Goal: Task Accomplishment & Management: Complete application form

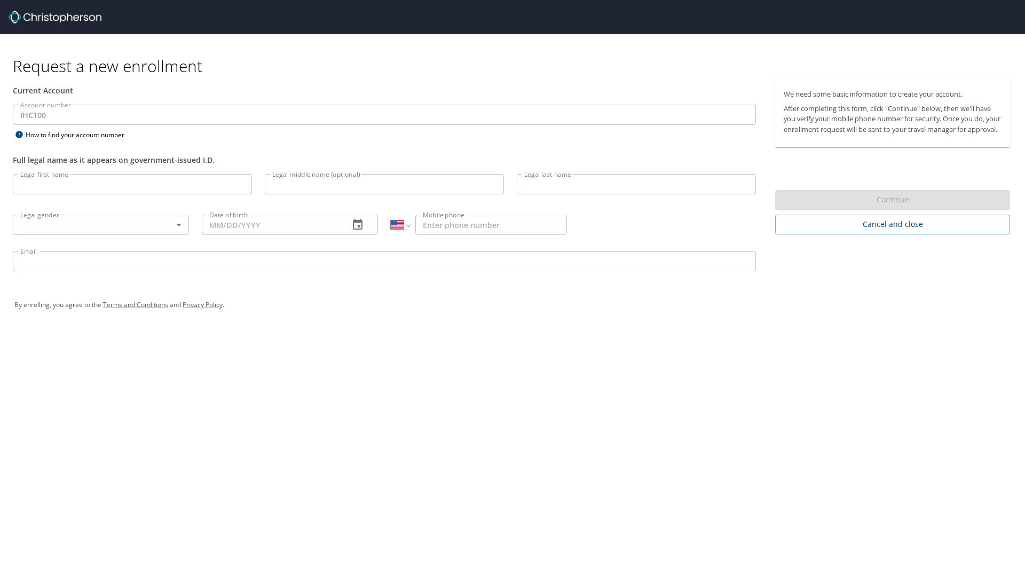
select select "US"
click at [46, 189] on input "Legal first name" at bounding box center [132, 184] width 239 height 20
type input "Emily"
type input "E"
type input "Coulson"
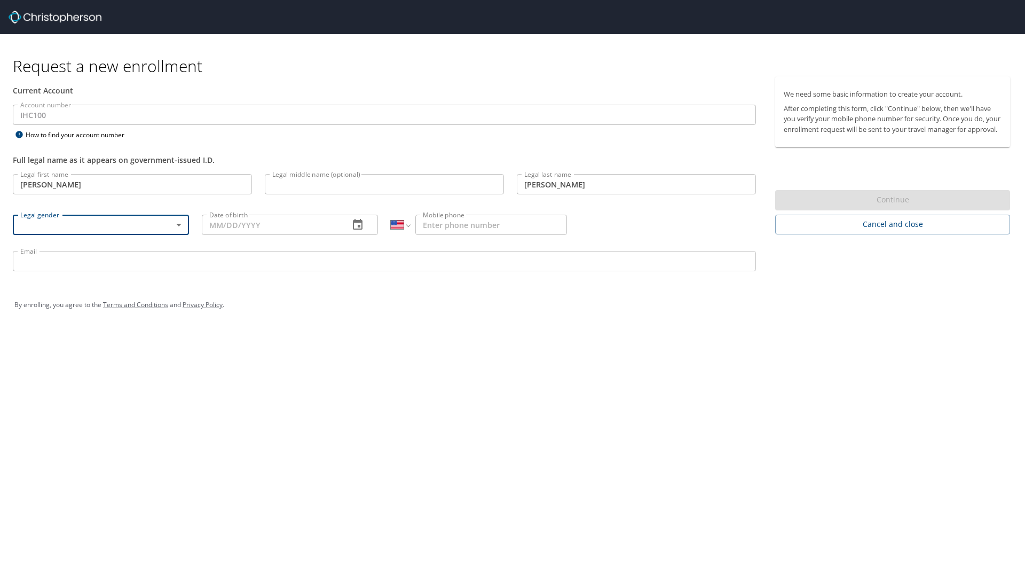
click at [104, 225] on body "Request a new enrollment Current Account Account number IHC100 Account number H…" at bounding box center [512, 286] width 1025 height 573
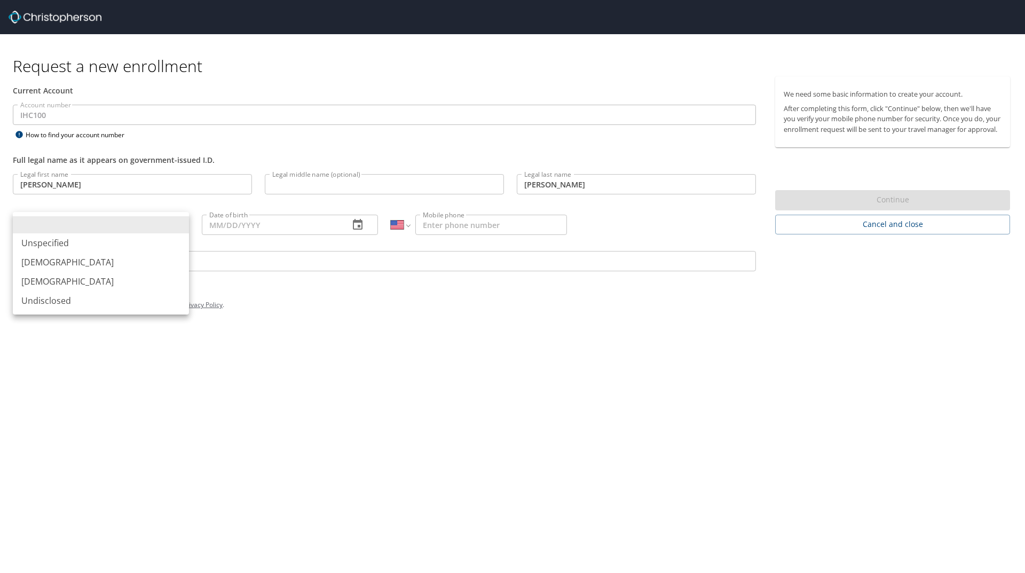
click at [68, 281] on li "Female" at bounding box center [101, 281] width 176 height 19
type input "Female"
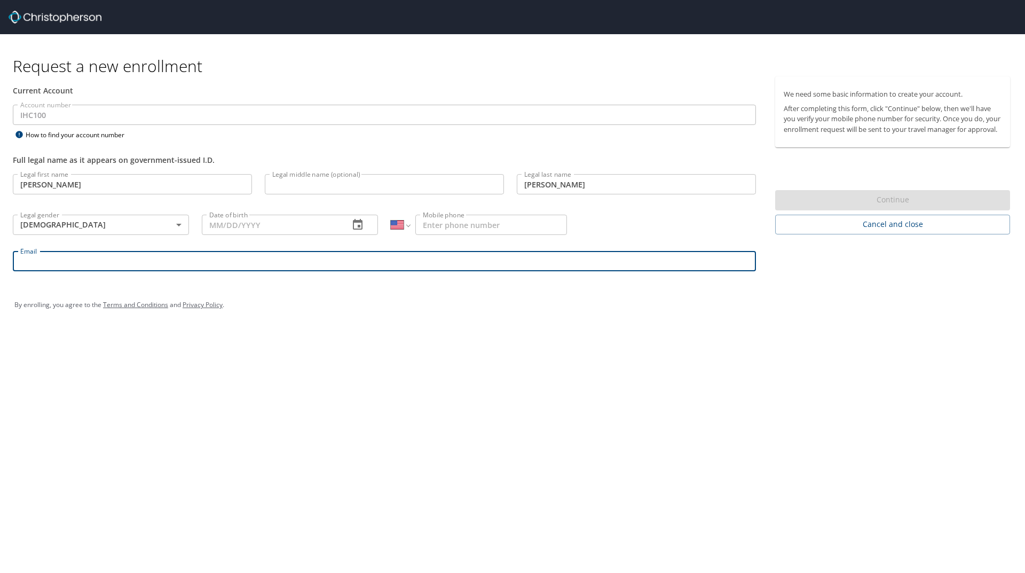
click at [78, 258] on input "Email" at bounding box center [384, 261] width 743 height 20
type input "emily.coulson@imail.org"
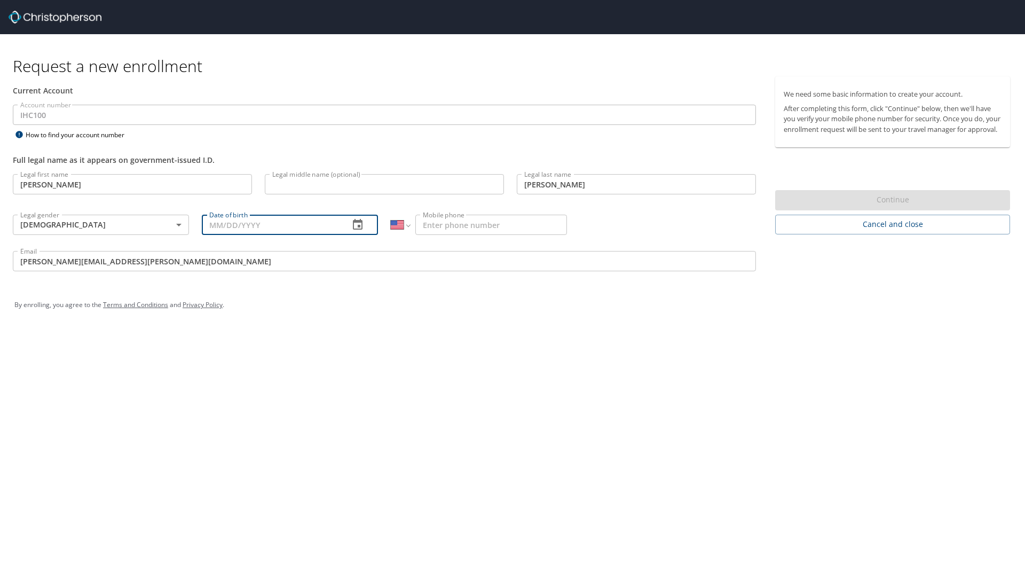
click at [243, 216] on input "Date of birth" at bounding box center [271, 225] width 139 height 20
type input "08/18/1995"
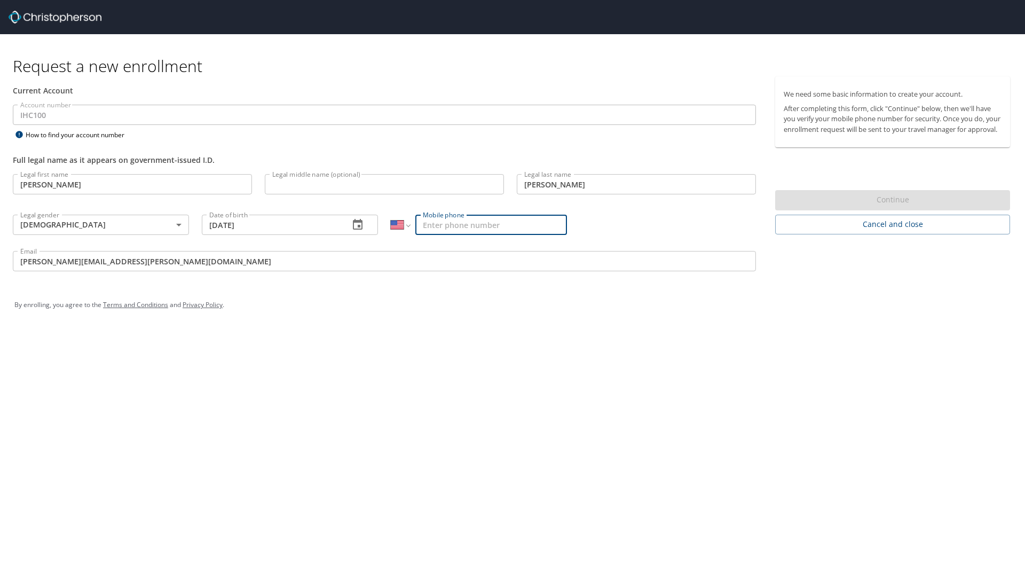
click at [486, 225] on input "Mobile phone" at bounding box center [491, 225] width 152 height 20
type input "(801) 388-9979"
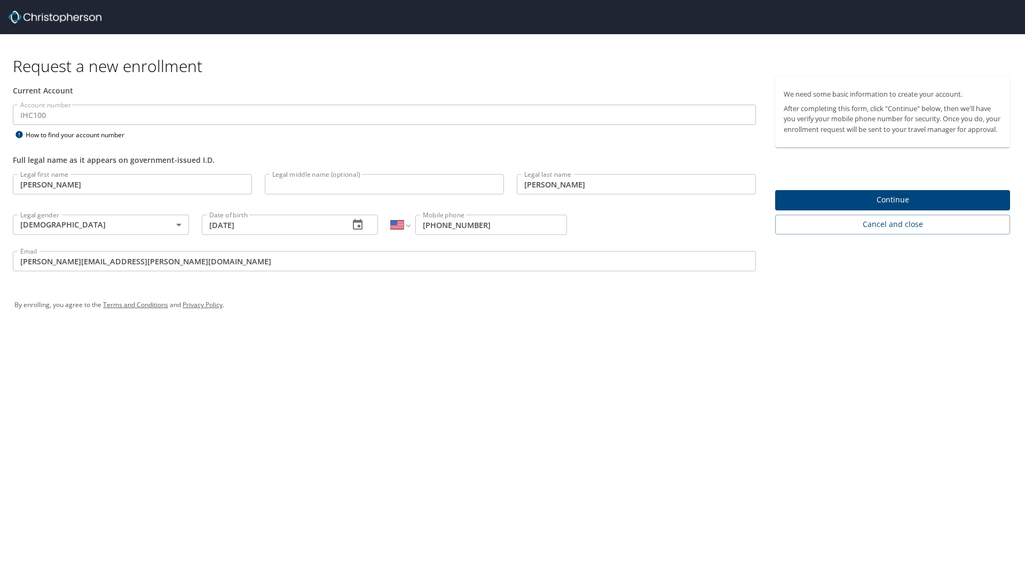
click at [716, 380] on div "Request a new enrollment Current Account Account number IHC100 Account number H…" at bounding box center [512, 286] width 1025 height 573
click at [345, 187] on input "Legal middle name (optional)" at bounding box center [384, 184] width 239 height 20
type input "Elizabeth"
click at [860, 207] on span "Continue" at bounding box center [892, 199] width 218 height 13
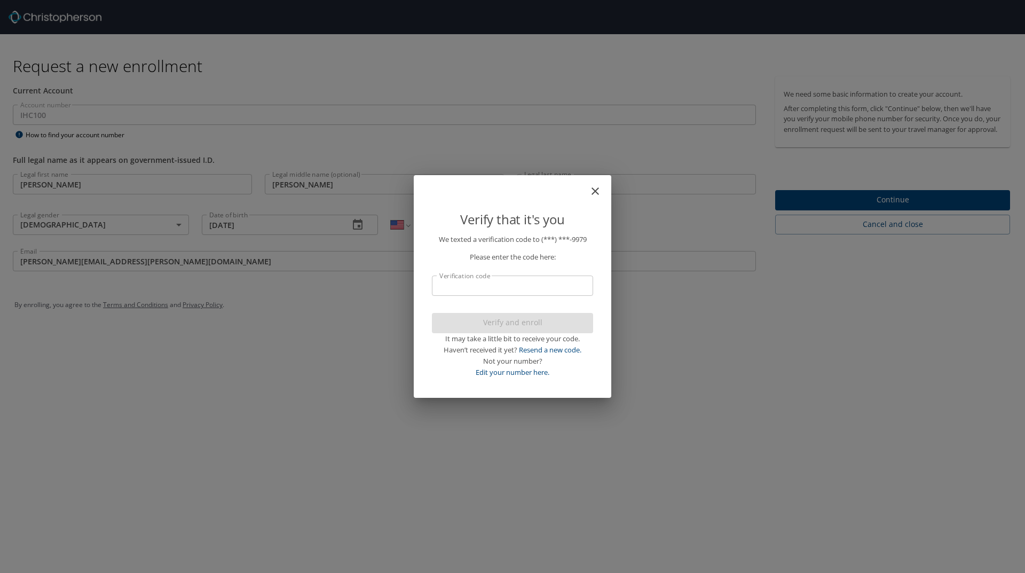
click at [553, 283] on input "Verification code" at bounding box center [512, 285] width 161 height 20
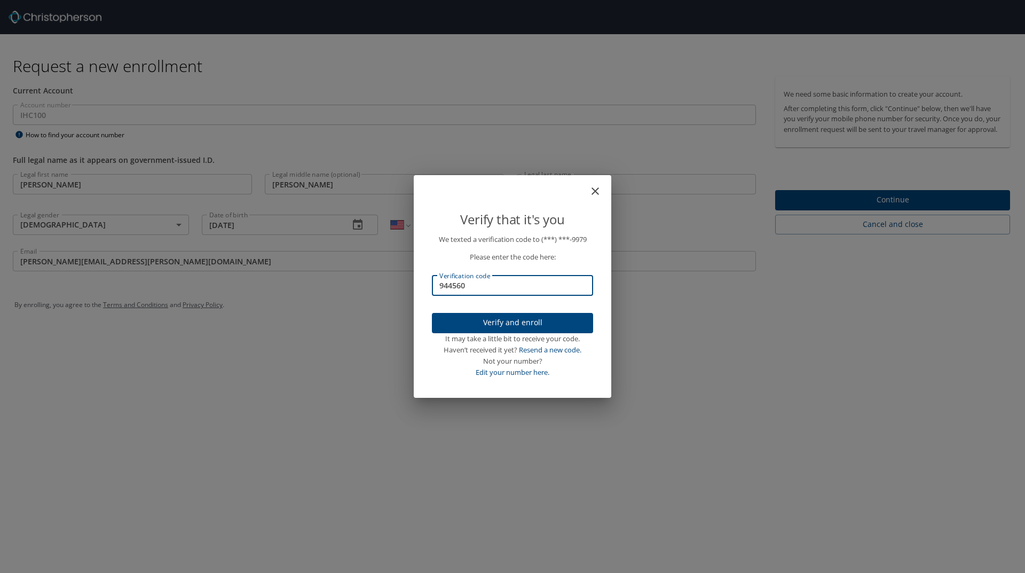
type input "944560"
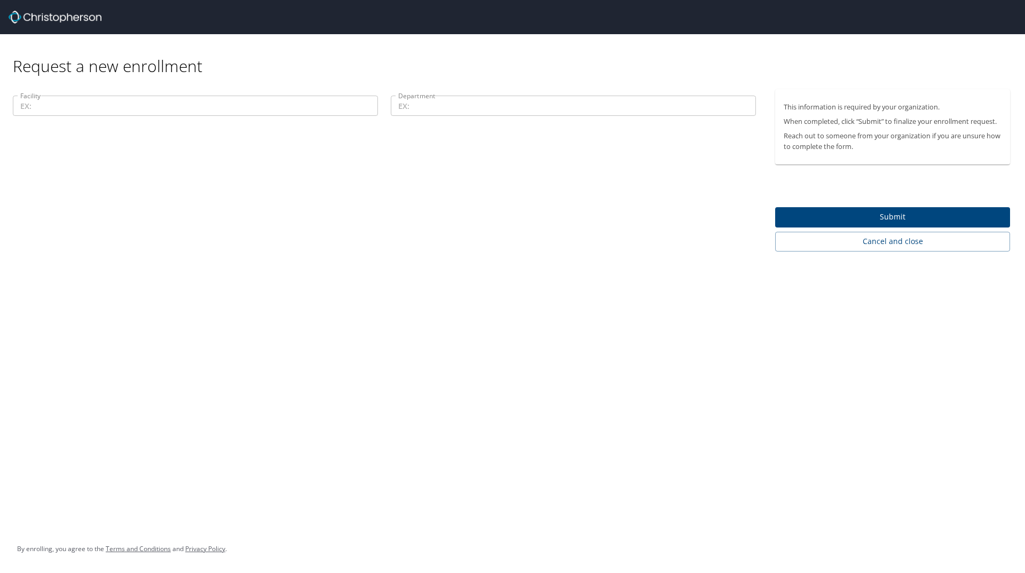
click at [252, 119] on div "Facility Facility" at bounding box center [195, 107] width 378 height 36
click at [254, 112] on input "Facility" at bounding box center [195, 106] width 365 height 20
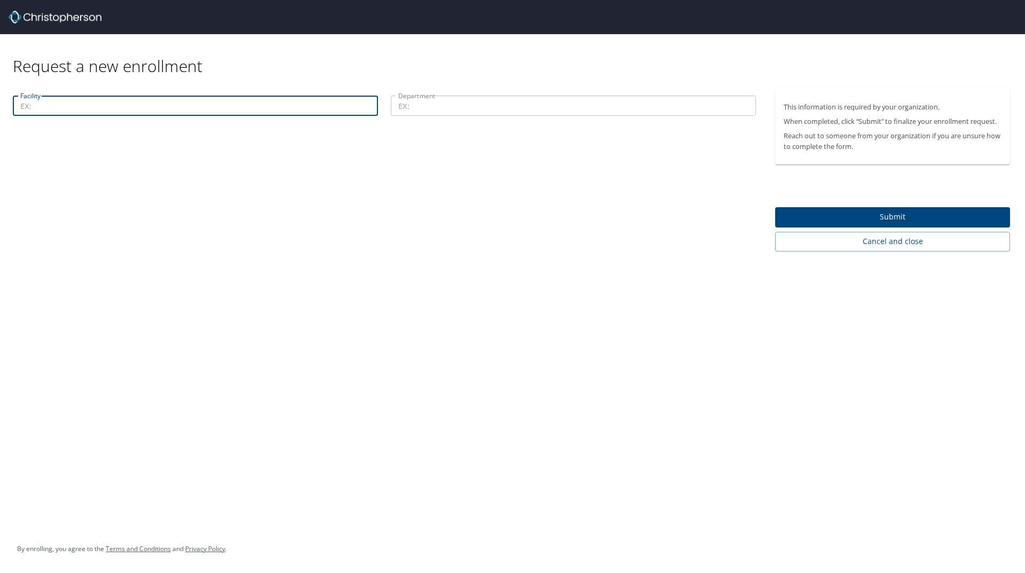
click at [465, 116] on p at bounding box center [573, 117] width 365 height 3
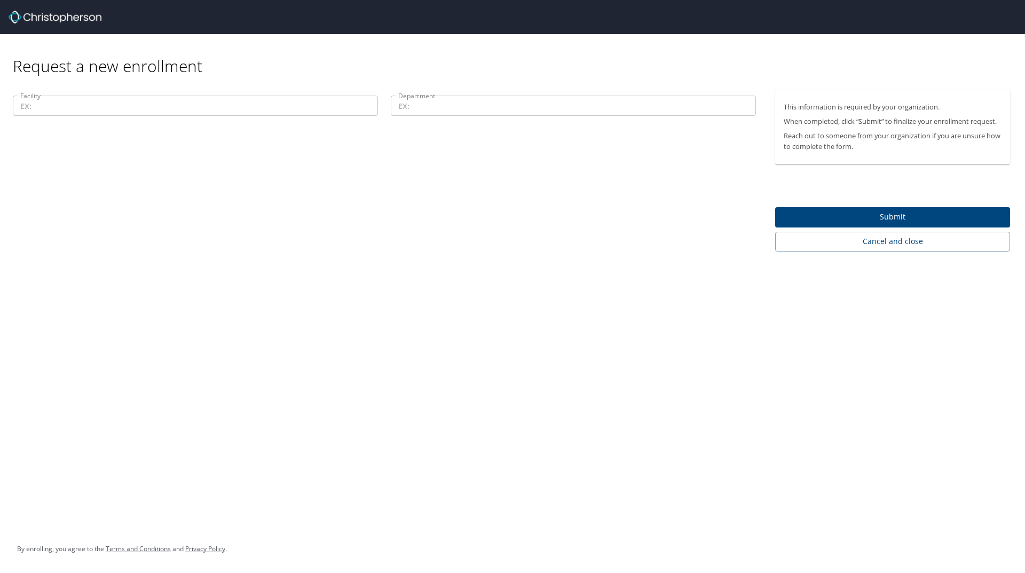
click at [465, 110] on input "Department" at bounding box center [573, 106] width 365 height 20
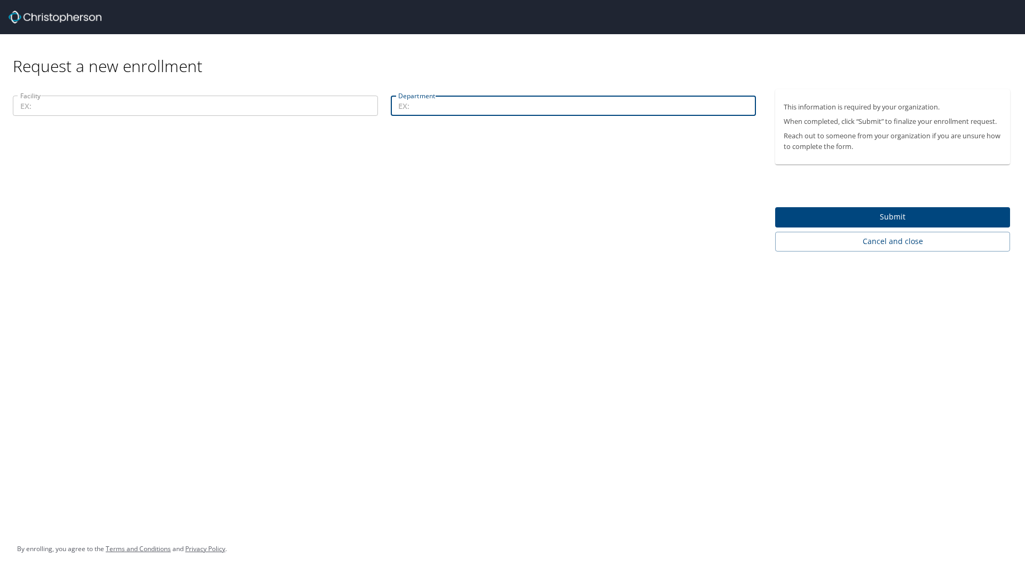
click at [107, 106] on input "Facility" at bounding box center [195, 106] width 365 height 20
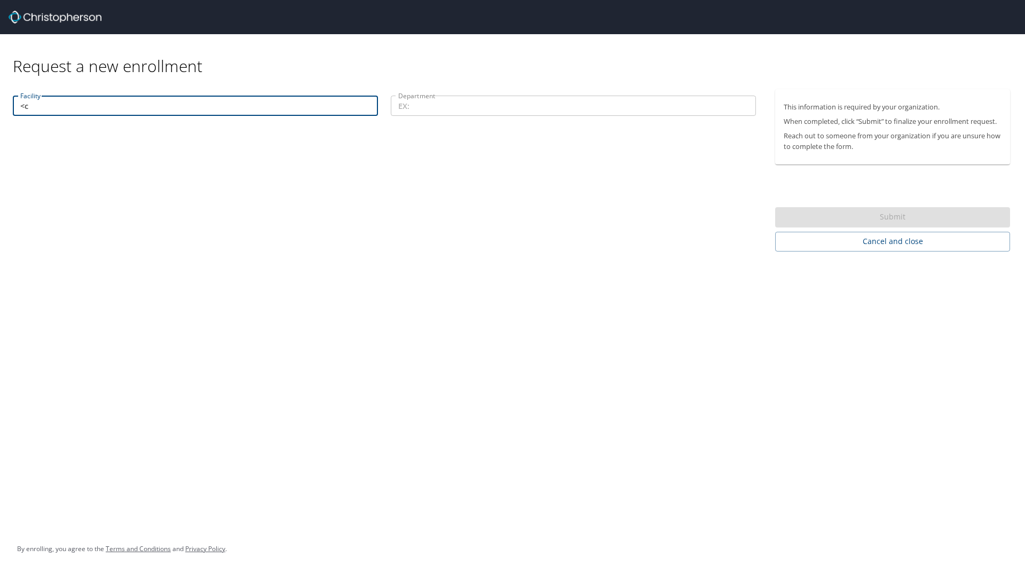
type input "<"
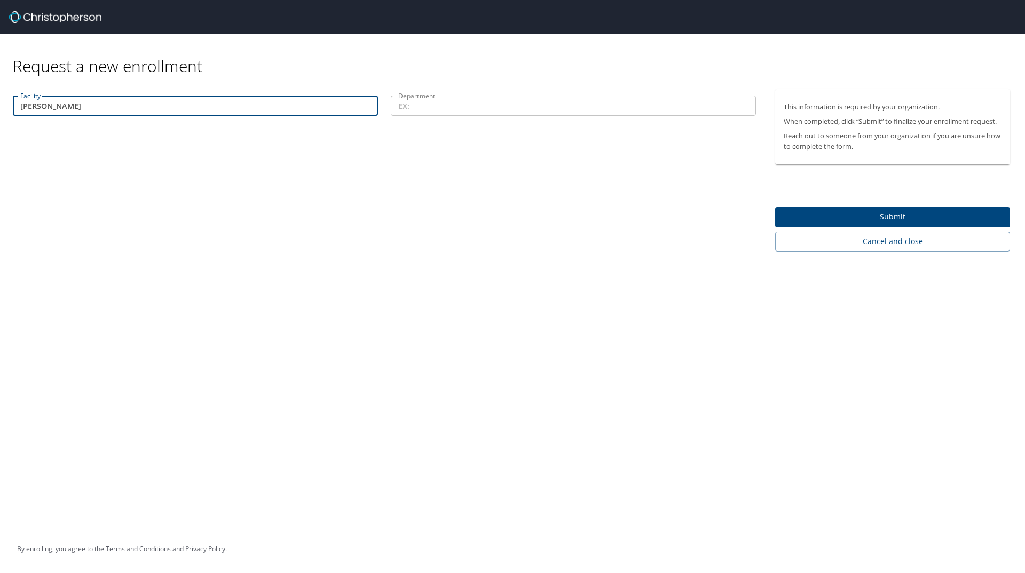
type input "McKay-Dee"
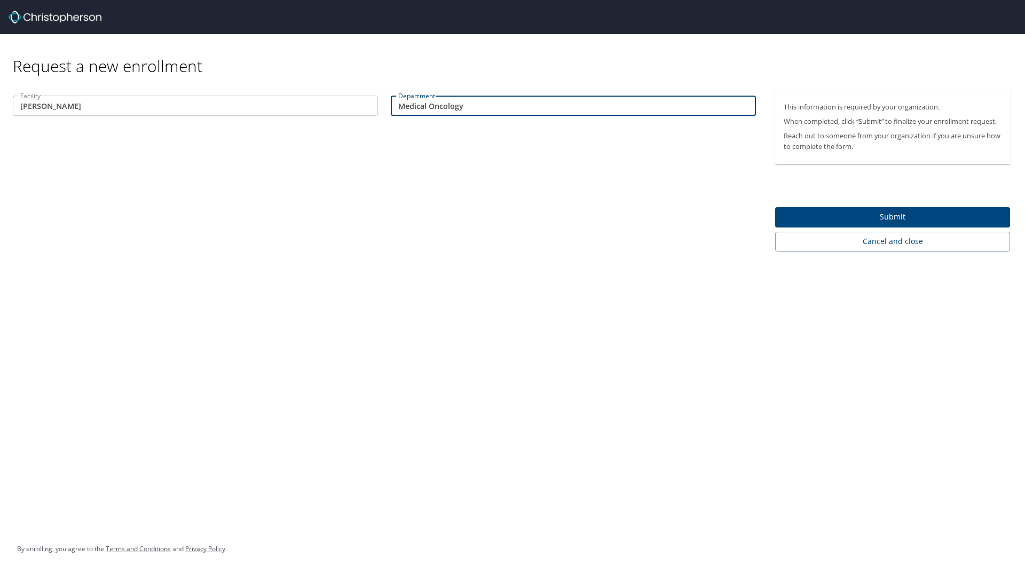
type input "Medical Oncology"
click at [939, 210] on span "Submit" at bounding box center [892, 216] width 218 height 13
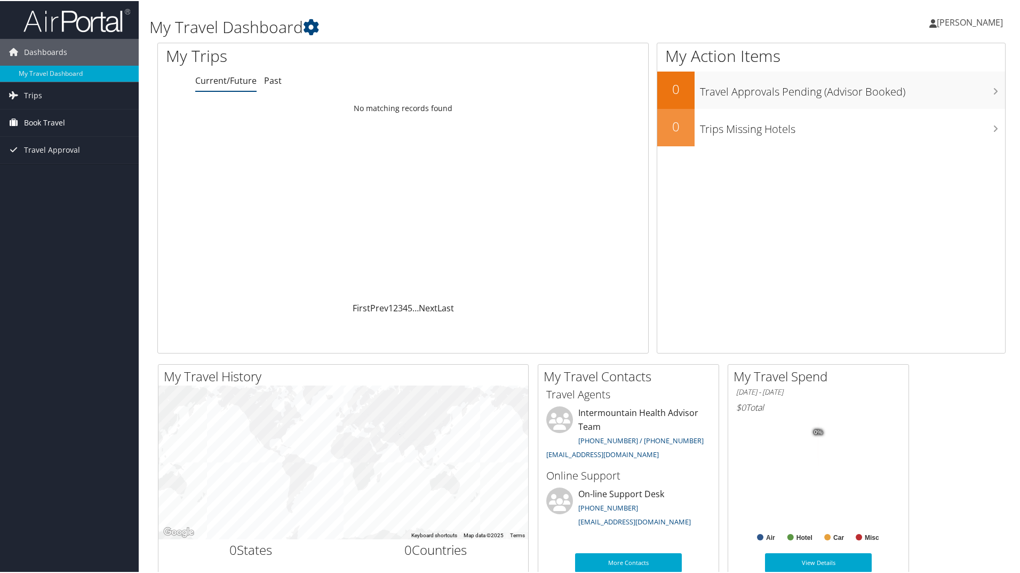
click at [35, 125] on span "Book Travel" at bounding box center [44, 121] width 41 height 27
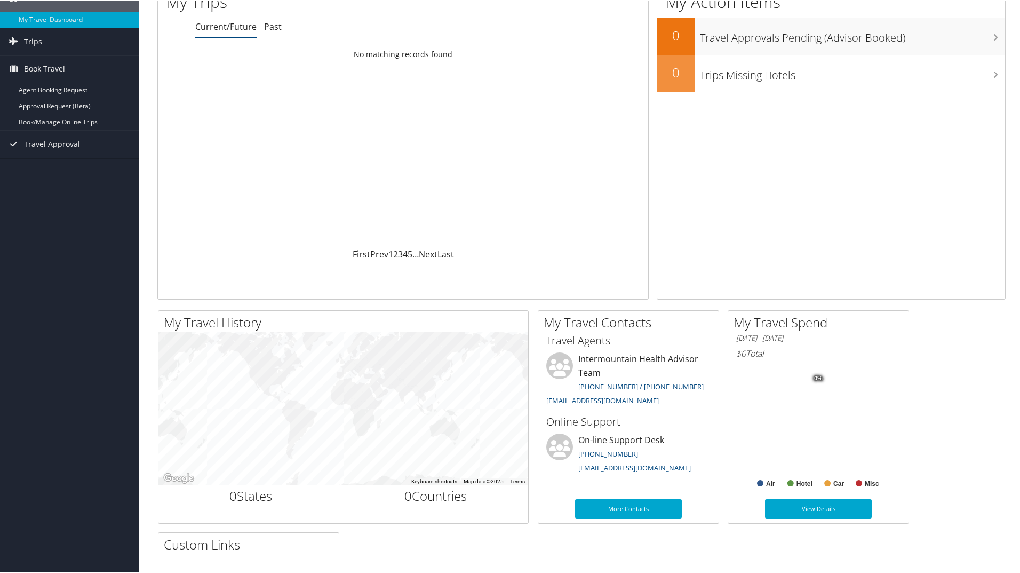
scroll to position [53, 0]
click at [51, 66] on span "Book Travel" at bounding box center [44, 68] width 41 height 27
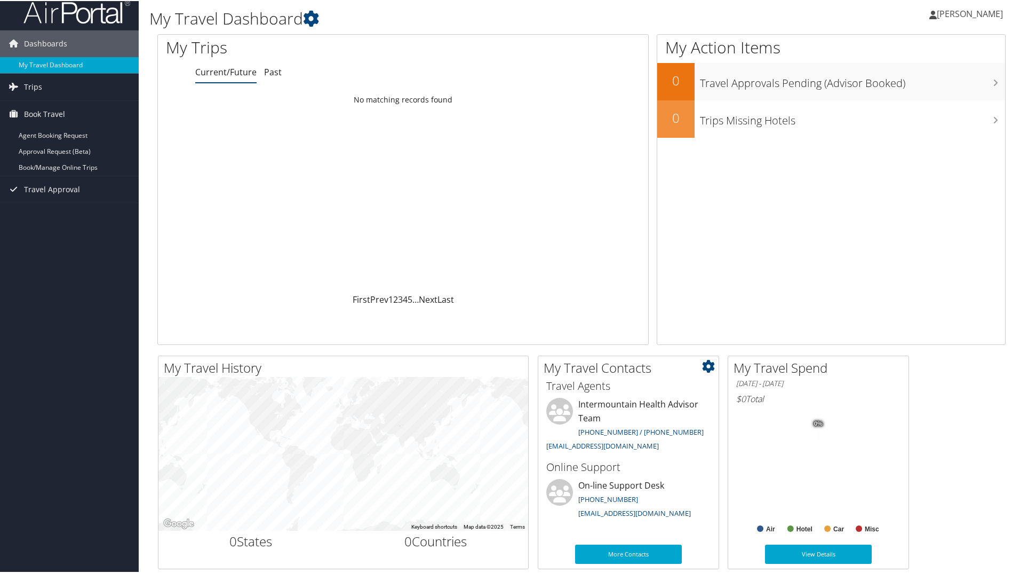
scroll to position [0, 0]
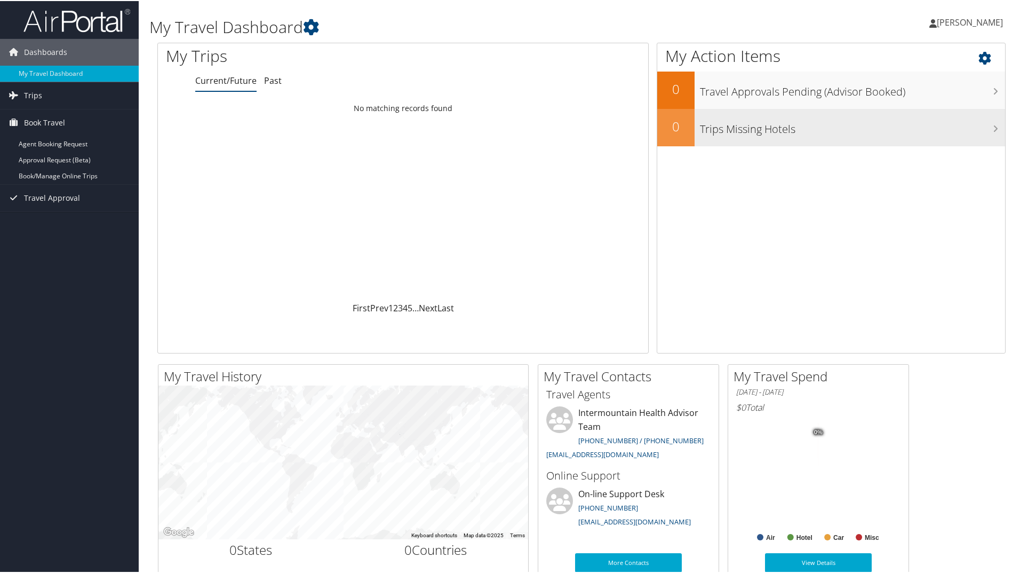
click at [796, 129] on h3 "Trips Missing Hotels" at bounding box center [852, 125] width 305 height 20
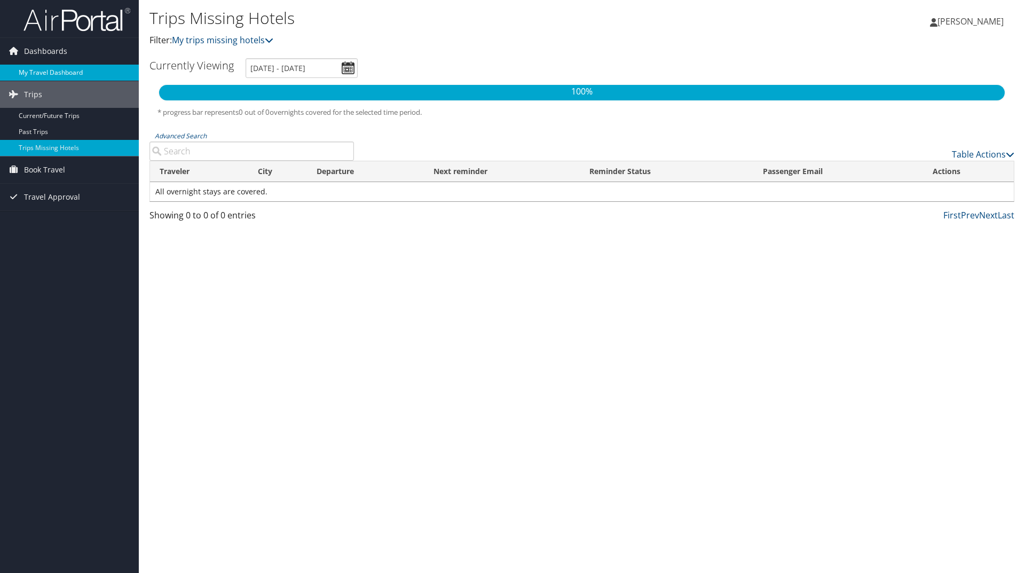
click at [47, 71] on link "My Travel Dashboard" at bounding box center [69, 73] width 139 height 16
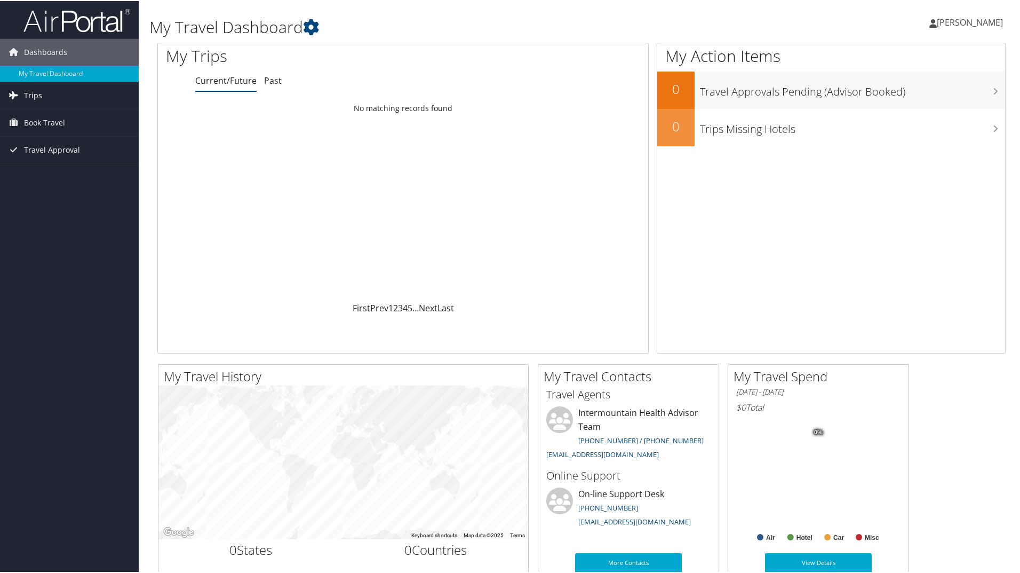
click at [41, 92] on link "Trips" at bounding box center [69, 94] width 139 height 27
click at [44, 93] on link "Trips" at bounding box center [69, 94] width 139 height 27
click at [60, 129] on span "Book Travel" at bounding box center [44, 121] width 41 height 27
click at [980, 28] on link "[PERSON_NAME]" at bounding box center [972, 21] width 84 height 32
click at [932, 96] on link "View Travel Profile" at bounding box center [942, 95] width 119 height 18
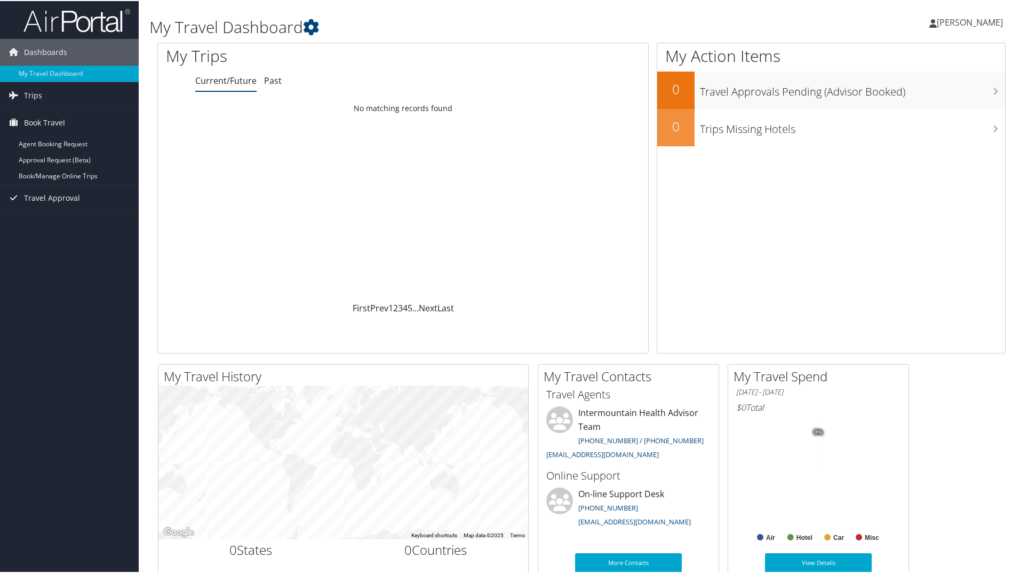
click at [974, 20] on span "[PERSON_NAME]" at bounding box center [970, 21] width 66 height 12
click at [933, 85] on link "Travel Agency Contacts" at bounding box center [942, 77] width 119 height 18
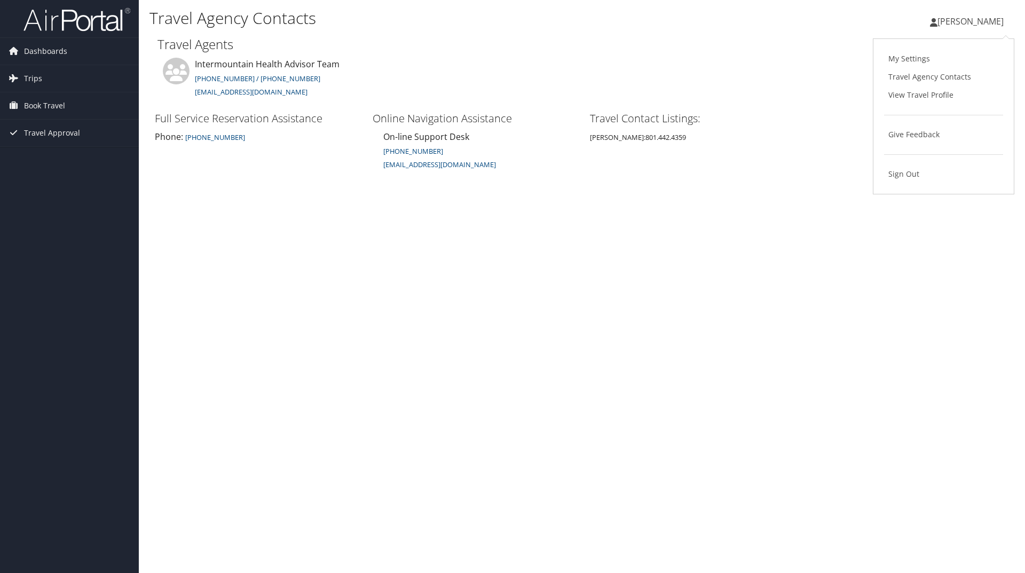
click at [938, 94] on link "View Travel Profile" at bounding box center [943, 95] width 119 height 18
click at [55, 106] on span "Book Travel" at bounding box center [44, 105] width 41 height 27
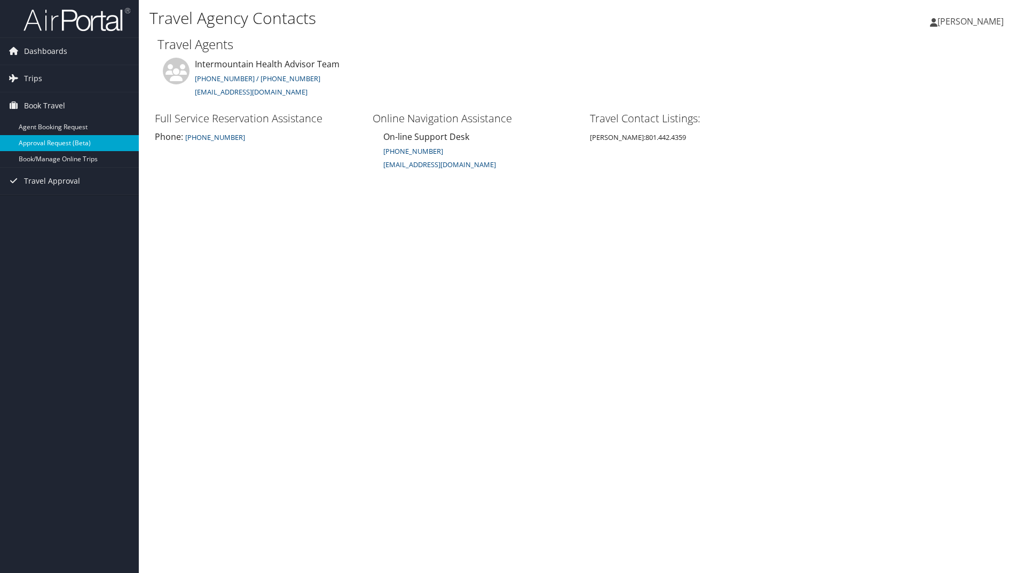
click at [90, 147] on link "Approval Request (Beta)" at bounding box center [69, 143] width 139 height 16
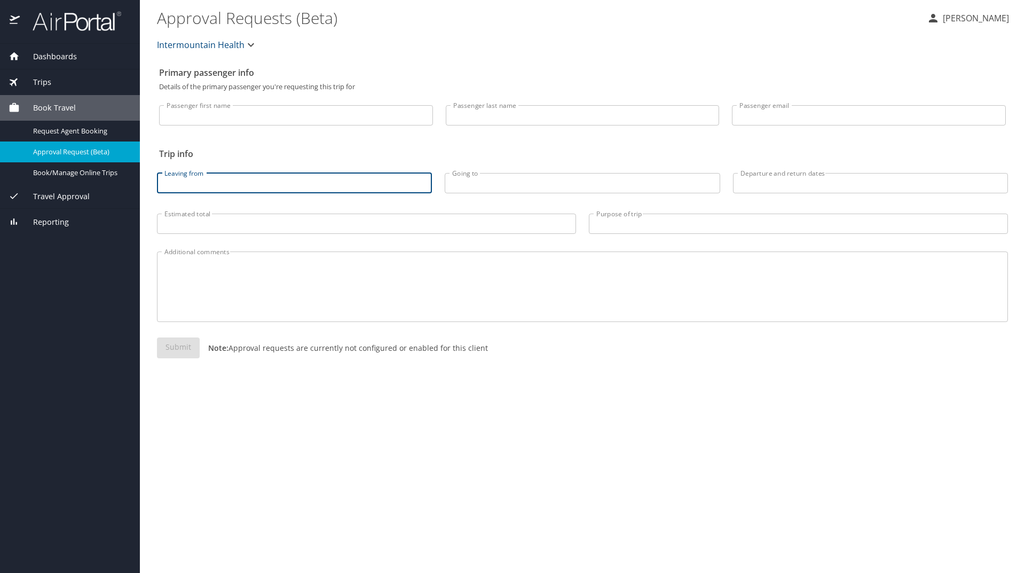
click at [236, 177] on input "Leaving from" at bounding box center [294, 183] width 275 height 20
click at [245, 44] on icon "button" at bounding box center [250, 44] width 13 height 13
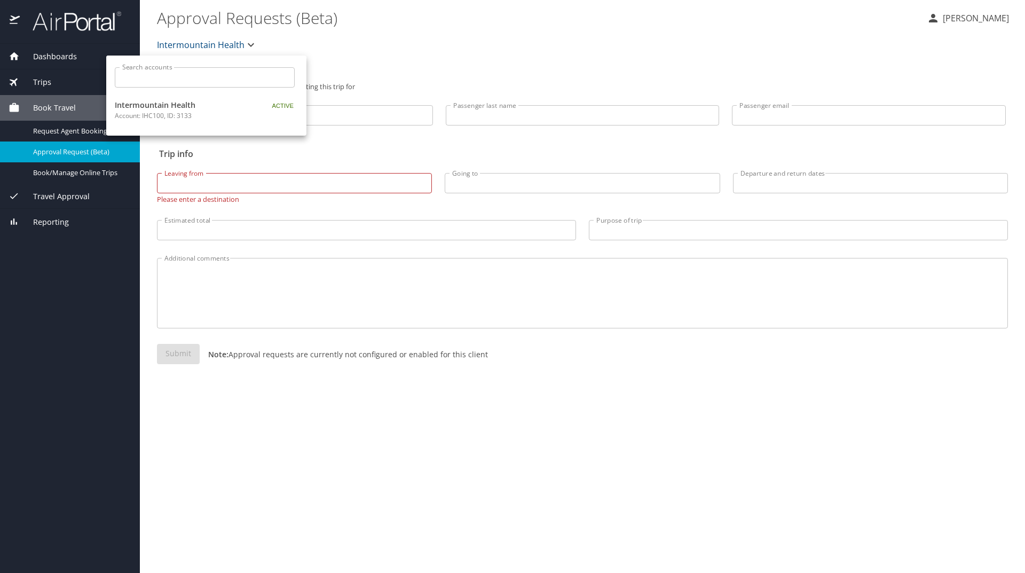
click at [66, 196] on div at bounding box center [512, 286] width 1025 height 573
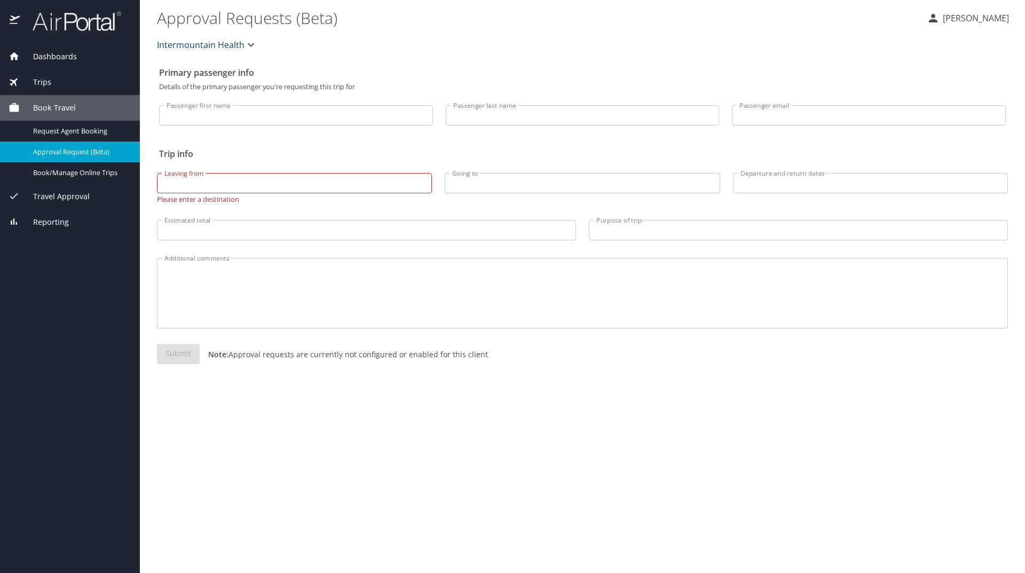
click at [52, 223] on span "Reporting" at bounding box center [44, 222] width 49 height 12
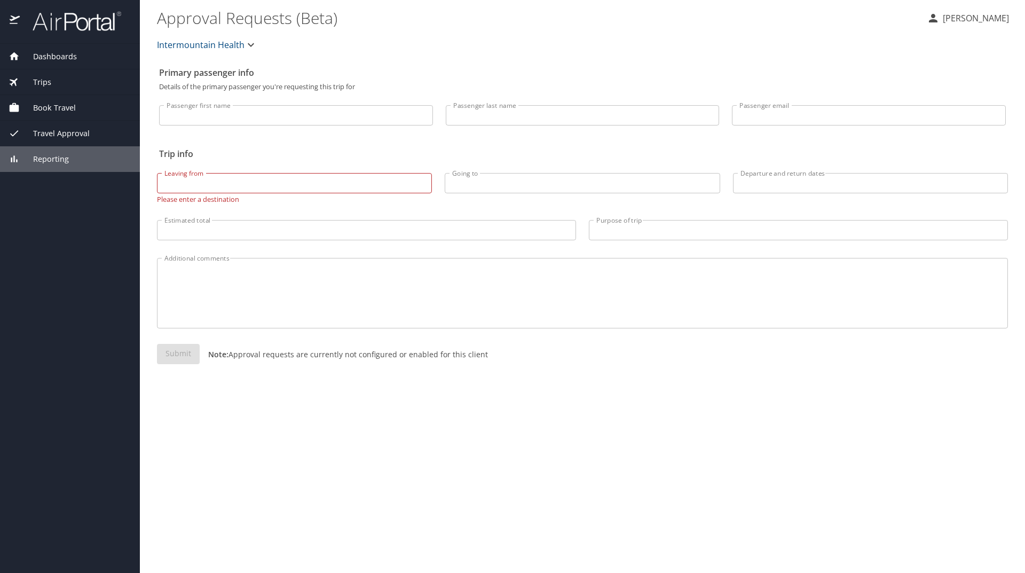
click at [79, 130] on span "Travel Approval" at bounding box center [55, 134] width 70 height 12
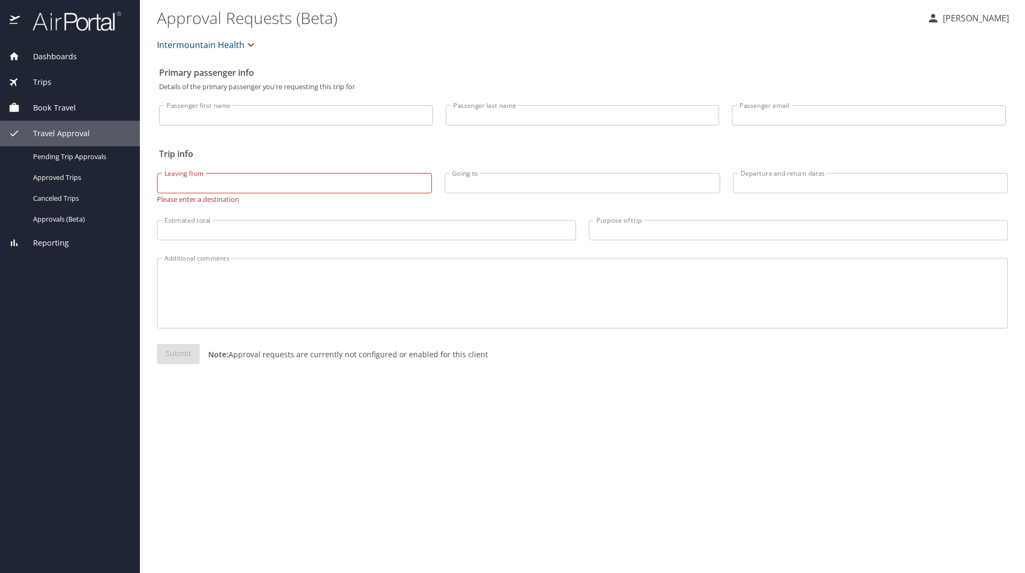
click at [67, 106] on span "Book Travel" at bounding box center [48, 108] width 56 height 12
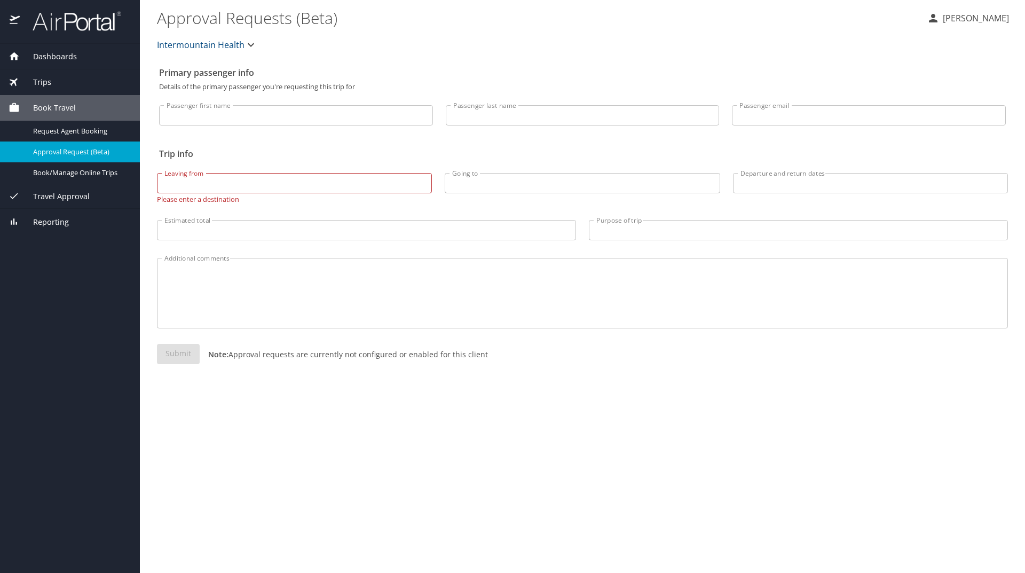
click at [60, 60] on span "Dashboards" at bounding box center [48, 57] width 57 height 12
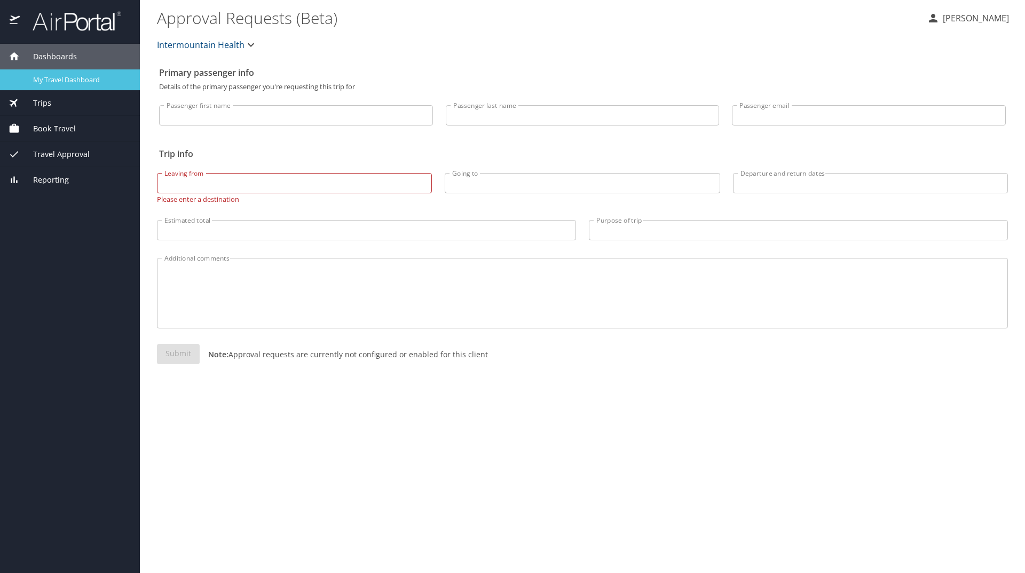
click at [67, 85] on div "My Travel Dashboard" at bounding box center [70, 80] width 123 height 12
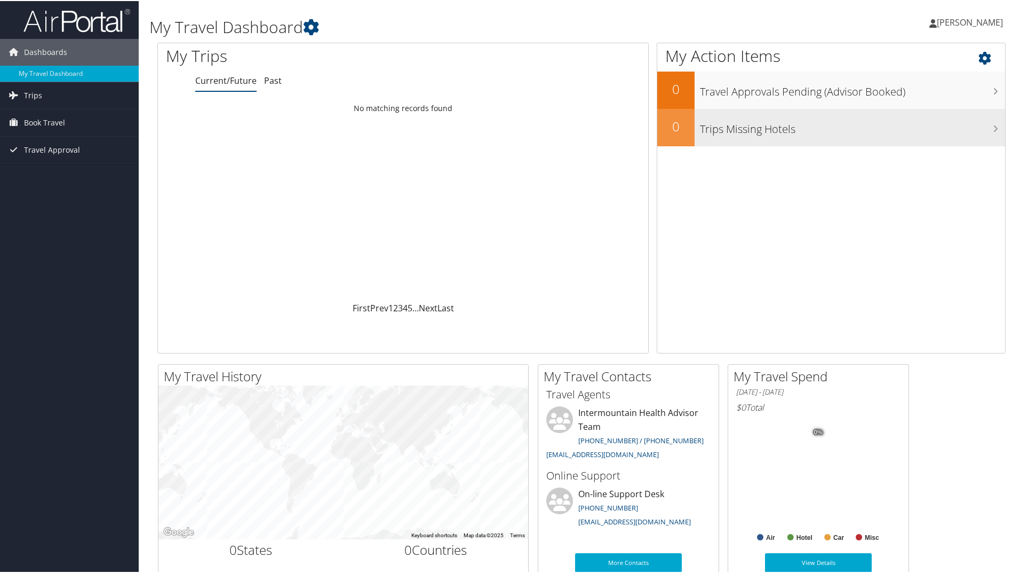
click at [888, 132] on h3 "Trips Missing Hotels" at bounding box center [852, 125] width 305 height 20
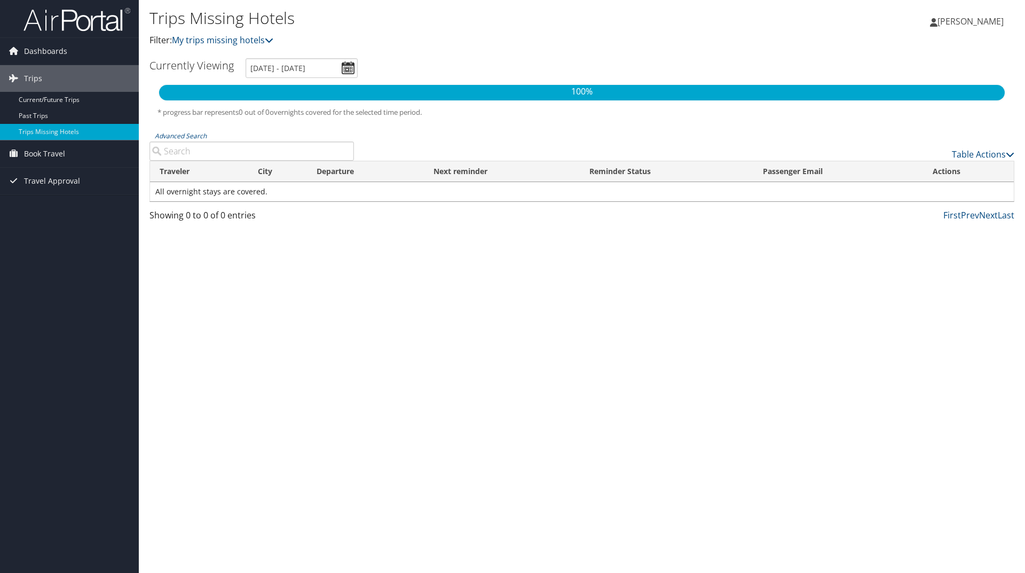
click at [963, 18] on span "[PERSON_NAME]" at bounding box center [970, 21] width 66 height 12
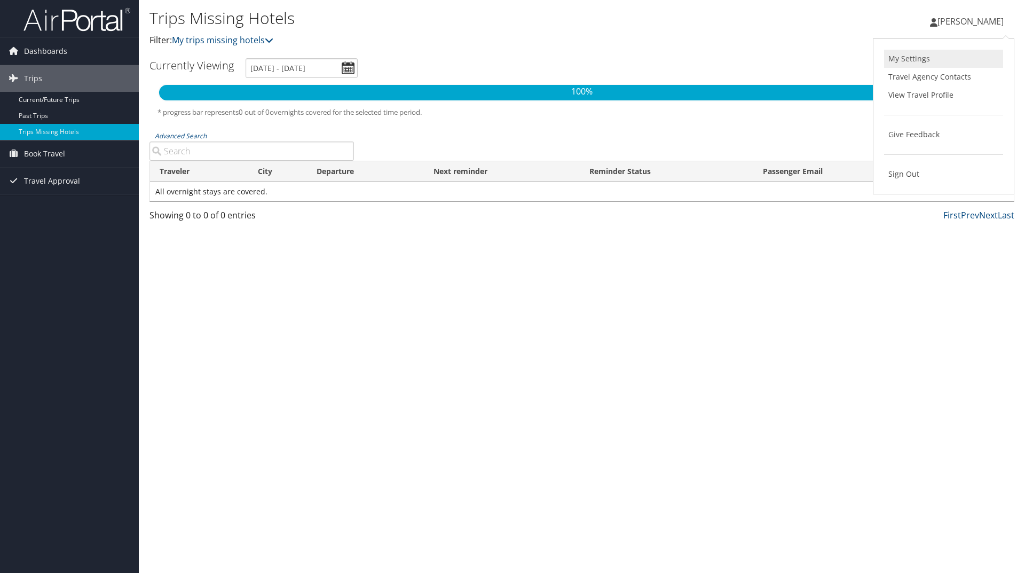
click at [939, 53] on link "My Settings" at bounding box center [943, 59] width 119 height 18
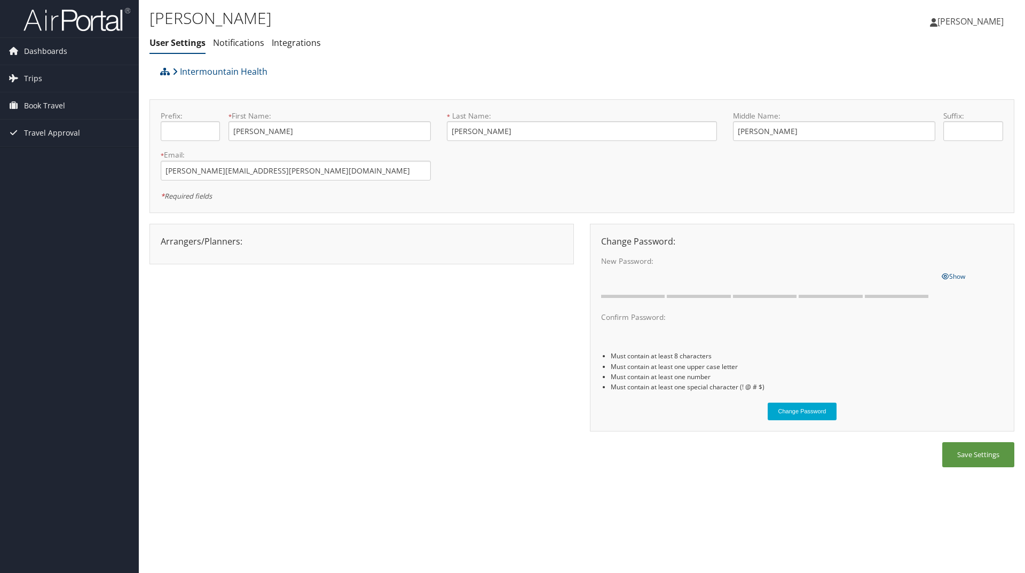
click at [991, 26] on span "[PERSON_NAME]" at bounding box center [970, 21] width 66 height 12
click at [924, 98] on link "View Travel Profile" at bounding box center [943, 95] width 119 height 18
